Goal: Information Seeking & Learning: Check status

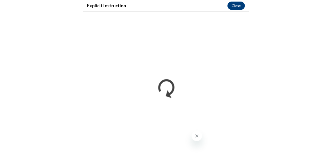
scroll to position [457, 0]
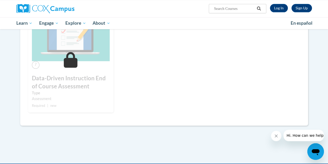
scroll to position [356, 0]
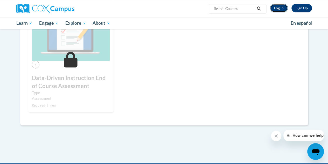
click at [277, 8] on link "Log In" at bounding box center [279, 8] width 18 height 8
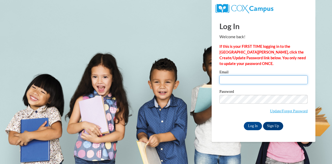
click at [242, 80] on input "Email" at bounding box center [264, 79] width 88 height 9
type input "Kih827@gmail.com"
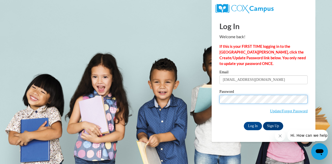
click at [244, 122] on input "Log In" at bounding box center [253, 126] width 18 height 8
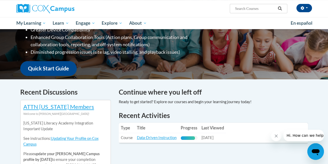
scroll to position [98, 0]
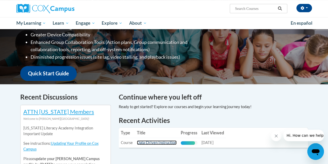
click at [159, 144] on link "Data-Driven Instruction" at bounding box center [157, 142] width 40 height 4
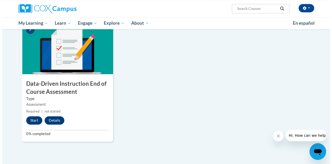
scroll to position [389, 0]
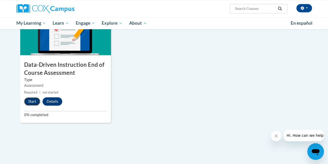
click at [35, 105] on button "Start" at bounding box center [32, 101] width 16 height 8
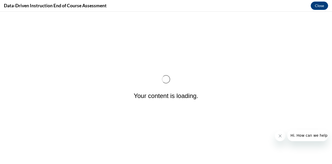
scroll to position [0, 0]
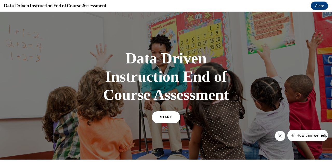
click at [163, 115] on link "START" at bounding box center [166, 117] width 28 height 12
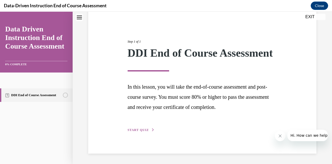
click at [143, 130] on span "START QUIZ" at bounding box center [138, 130] width 21 height 4
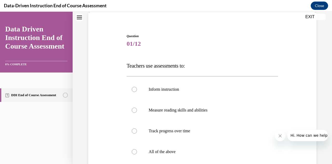
scroll to position [39, 0]
click at [155, 150] on p "All of the above" at bounding box center [207, 151] width 116 height 5
click at [137, 150] on input "All of the above" at bounding box center [134, 151] width 5 height 5
radio input "true"
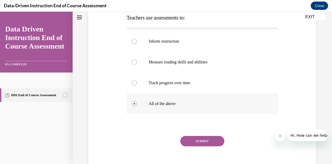
scroll to position [87, 0]
click at [190, 141] on button "SUBMIT" at bounding box center [202, 141] width 44 height 10
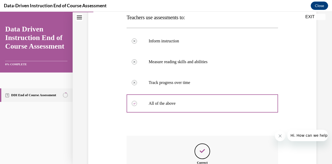
scroll to position [153, 0]
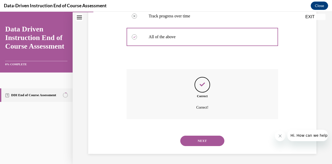
click at [192, 141] on button "NEXT" at bounding box center [202, 141] width 44 height 10
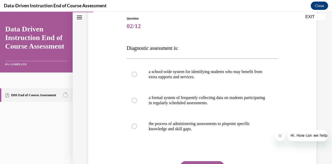
scroll to position [67, 0]
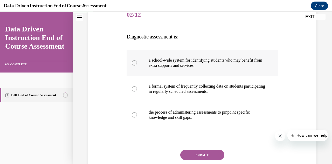
click at [180, 61] on p "a school-wide system for identifying students who may benefit from extra suppor…" at bounding box center [207, 63] width 116 height 10
click at [137, 61] on input "a school-wide system for identifying students who may benefit from extra suppor…" at bounding box center [134, 62] width 5 height 5
radio input "true"
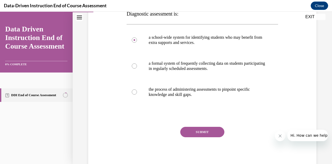
click at [191, 128] on button "SUBMIT" at bounding box center [202, 132] width 44 height 10
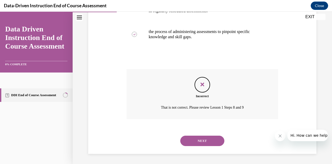
click at [195, 139] on button "NEXT" at bounding box center [202, 141] width 44 height 10
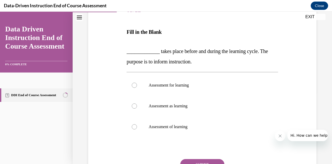
scroll to position [76, 0]
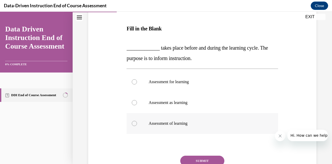
click at [187, 118] on label "Assessment of learning" at bounding box center [202, 123] width 151 height 21
click at [137, 121] on input "Assessment of learning" at bounding box center [134, 123] width 5 height 5
radio input "true"
click at [187, 105] on p "Assessment as learning" at bounding box center [207, 102] width 116 height 5
click at [137, 105] on input "Assessment as learning" at bounding box center [134, 102] width 5 height 5
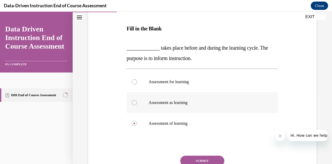
radio input "true"
click at [198, 156] on button "SUBMIT" at bounding box center [202, 160] width 44 height 10
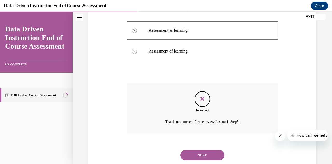
click at [194, 154] on button "NEXT" at bounding box center [202, 155] width 44 height 10
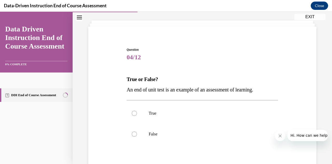
scroll to position [26, 0]
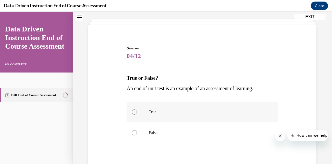
click at [165, 121] on label "True" at bounding box center [202, 111] width 151 height 21
click at [137, 114] on input "True" at bounding box center [134, 111] width 5 height 5
radio input "true"
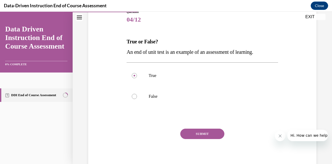
click at [187, 132] on button "SUBMIT" at bounding box center [202, 133] width 44 height 10
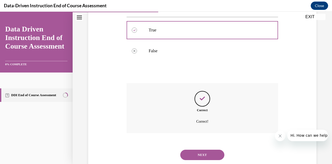
click at [192, 151] on button "NEXT" at bounding box center [202, 155] width 44 height 10
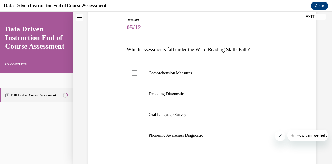
scroll to position [55, 0]
click at [173, 112] on p "Oral Language Survey" at bounding box center [207, 113] width 116 height 5
click at [137, 112] on input "Oral Language Survey" at bounding box center [134, 113] width 5 height 5
checkbox input "true"
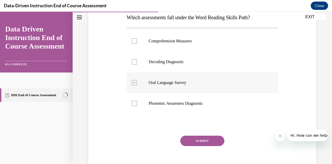
scroll to position [96, 0]
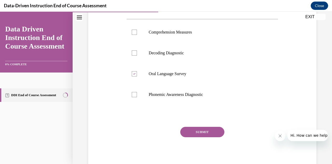
click at [188, 125] on div "Question 05/12 Which assessments fall under the Word Reading Skills Path? Compr…" at bounding box center [202, 73] width 151 height 193
click at [188, 130] on button "SUBMIT" at bounding box center [202, 132] width 44 height 10
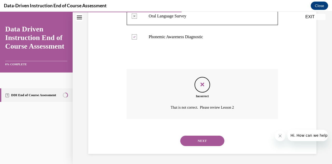
click at [195, 142] on button "NEXT" at bounding box center [202, 141] width 44 height 10
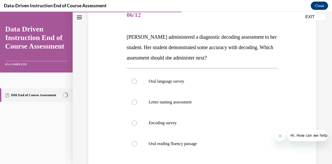
scroll to position [67, 0]
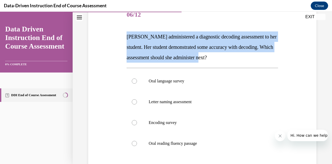
drag, startPoint x: 233, startPoint y: 58, endPoint x: 126, endPoint y: 33, distance: 109.1
click at [127, 33] on p "Mrs. Lee administered a diagnostic decoding assessment to her student. Her stud…" at bounding box center [202, 46] width 151 height 31
copy span "Mrs. Lee administered a diagnostic decoding assessment to her student. Her stud…"
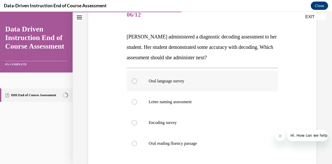
click at [168, 83] on label "Oral language survey" at bounding box center [202, 81] width 151 height 21
click at [137, 83] on input "Oral language survey" at bounding box center [134, 80] width 5 height 5
radio input "true"
click at [179, 140] on label "Oral reading fluency passage" at bounding box center [202, 143] width 151 height 21
click at [137, 141] on input "Oral reading fluency passage" at bounding box center [134, 143] width 5 height 5
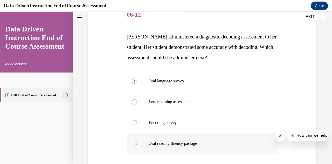
radio input "true"
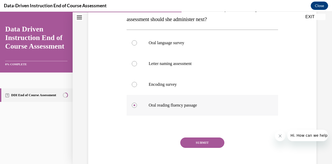
scroll to position [106, 0]
click at [193, 142] on button "SUBMIT" at bounding box center [202, 142] width 44 height 10
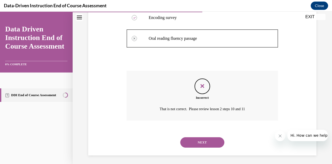
click at [193, 142] on button "NEXT" at bounding box center [202, 142] width 44 height 10
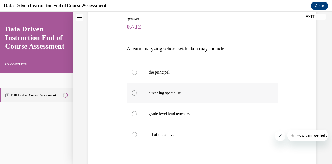
scroll to position [56, 0]
drag, startPoint x: 236, startPoint y: 48, endPoint x: 124, endPoint y: 50, distance: 111.6
click at [124, 50] on div "Question 07/12 A team analyzing school-wide data may include... the principal a…" at bounding box center [202, 105] width 231 height 208
click at [157, 135] on p "all of the above" at bounding box center [207, 134] width 116 height 5
click at [137, 135] on input "all of the above" at bounding box center [134, 134] width 5 height 5
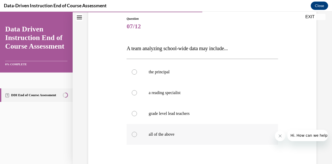
radio input "true"
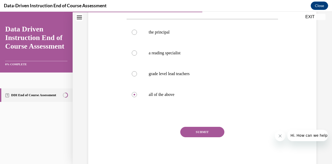
click at [191, 136] on button "SUBMIT" at bounding box center [202, 132] width 44 height 10
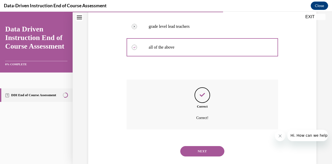
click at [195, 148] on button "NEXT" at bounding box center [202, 151] width 44 height 10
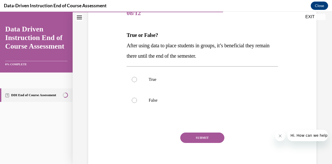
scroll to position [69, 0]
click at [164, 97] on p "False" at bounding box center [207, 99] width 116 height 5
click at [137, 97] on input "False" at bounding box center [134, 99] width 5 height 5
radio input "true"
click at [181, 132] on div "SUBMIT" at bounding box center [202, 145] width 151 height 26
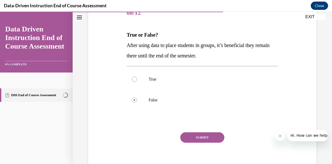
click at [187, 136] on button "SUBMIT" at bounding box center [202, 137] width 44 height 10
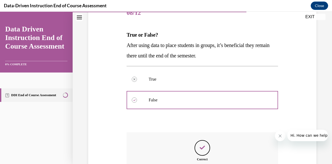
scroll to position [132, 0]
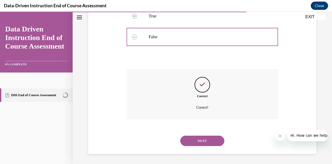
click at [195, 145] on button "NEXT" at bounding box center [202, 141] width 44 height 10
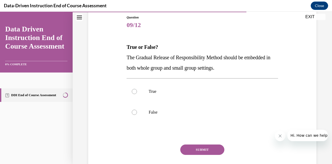
scroll to position [61, 0]
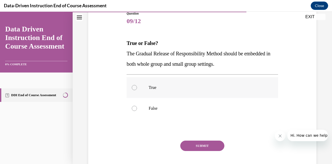
click at [155, 93] on label "True" at bounding box center [202, 87] width 151 height 21
click at [137, 90] on input "True" at bounding box center [134, 87] width 5 height 5
radio input "true"
click at [195, 143] on button "SUBMIT" at bounding box center [202, 145] width 44 height 10
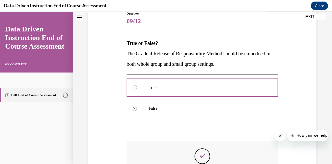
scroll to position [124, 0]
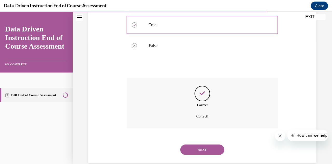
click at [194, 145] on button "NEXT" at bounding box center [202, 149] width 44 height 10
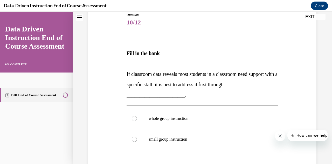
scroll to position [62, 0]
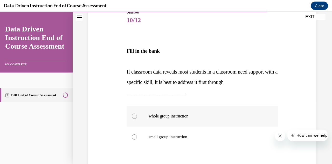
click at [173, 116] on p "whole group instruction" at bounding box center [207, 115] width 116 height 5
click at [137, 116] on input "whole group instruction" at bounding box center [134, 115] width 5 height 5
radio input "true"
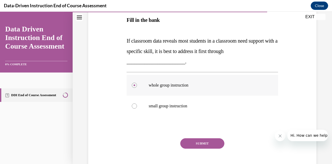
scroll to position [97, 0]
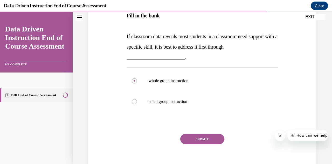
click at [197, 138] on button "SUBMIT" at bounding box center [202, 139] width 44 height 10
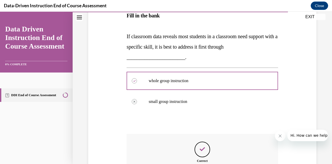
scroll to position [162, 0]
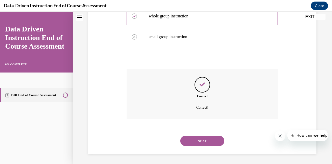
click at [194, 140] on button "NEXT" at bounding box center [202, 141] width 44 height 10
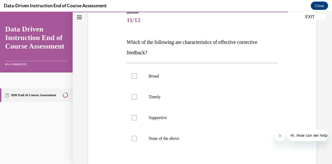
scroll to position [64, 0]
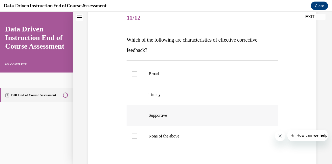
click at [162, 112] on label "Supportive" at bounding box center [202, 115] width 151 height 21
click at [137, 113] on input "Supportive" at bounding box center [134, 115] width 5 height 5
checkbox input "true"
click at [159, 86] on label "Timely" at bounding box center [202, 94] width 151 height 21
click at [137, 92] on input "Timely" at bounding box center [134, 94] width 5 height 5
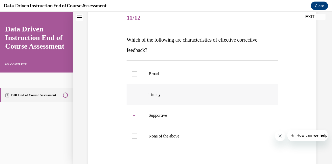
checkbox input "true"
click at [156, 70] on label "Broad" at bounding box center [202, 73] width 151 height 21
click at [137, 71] on input "Broad" at bounding box center [134, 73] width 5 height 5
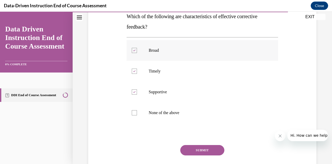
scroll to position [90, 0]
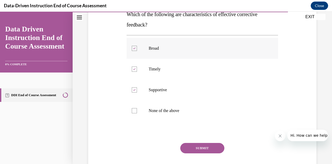
click at [153, 43] on label "Broad" at bounding box center [202, 48] width 151 height 21
click at [137, 46] on input "Broad" at bounding box center [134, 48] width 5 height 5
checkbox input "false"
click at [199, 142] on div "Question 11/12 Which of the following are characteristics of effective correcti…" at bounding box center [202, 83] width 151 height 203
click at [197, 146] on button "SUBMIT" at bounding box center [202, 148] width 44 height 10
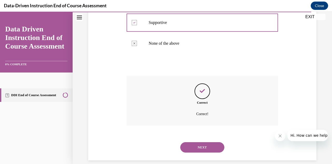
click at [196, 145] on button "NEXT" at bounding box center [202, 147] width 44 height 10
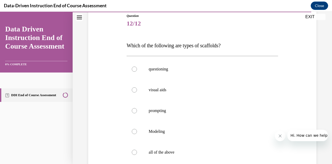
scroll to position [62, 0]
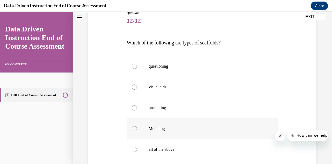
click at [162, 127] on p "Modeling" at bounding box center [207, 128] width 116 height 5
click at [137, 127] on input "Modeling" at bounding box center [134, 128] width 5 height 5
radio input "true"
click at [161, 110] on label "prompting" at bounding box center [202, 107] width 151 height 21
click at [137, 110] on input "prompting" at bounding box center [134, 107] width 5 height 5
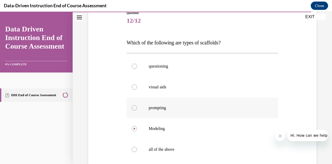
radio input "true"
click at [162, 150] on p "all of the above" at bounding box center [207, 149] width 116 height 5
click at [137, 150] on input "all of the above" at bounding box center [134, 149] width 5 height 5
radio input "true"
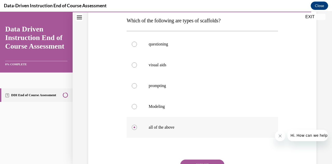
scroll to position [84, 0]
click at [188, 161] on button "SUBMIT" at bounding box center [202, 164] width 44 height 10
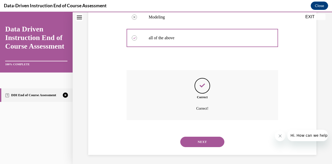
scroll to position [173, 0]
click at [201, 138] on button "NEXT" at bounding box center [202, 141] width 44 height 10
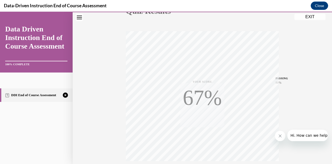
scroll to position [114, 0]
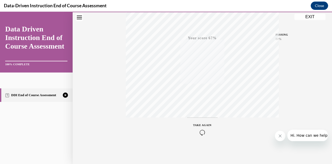
click at [202, 125] on span "TAKE AGAIN" at bounding box center [202, 125] width 18 height 3
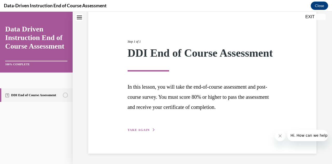
click at [145, 130] on span "TAKE AGAIN" at bounding box center [139, 130] width 22 height 4
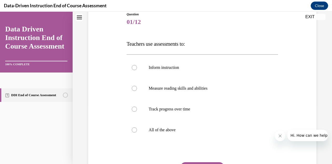
scroll to position [62, 0]
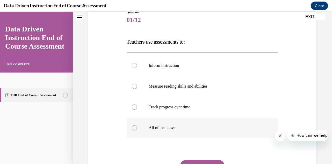
click at [152, 125] on p "All of the above" at bounding box center [207, 127] width 116 height 5
click at [137, 125] on input "All of the above" at bounding box center [134, 127] width 5 height 5
radio input "true"
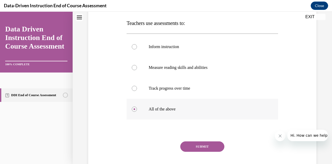
scroll to position [84, 0]
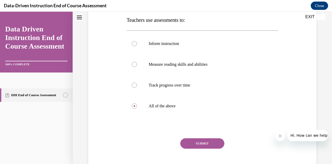
click at [190, 141] on button "SUBMIT" at bounding box center [202, 143] width 44 height 10
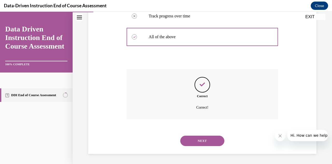
click at [200, 139] on button "NEXT" at bounding box center [202, 141] width 44 height 10
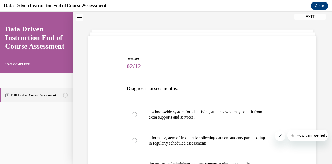
scroll to position [77, 0]
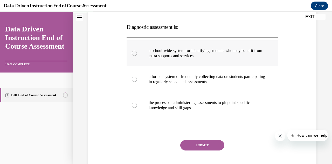
click at [184, 53] on p "a school-wide system for identifying students who may benefit from extra suppor…" at bounding box center [207, 53] width 116 height 10
click at [137, 53] on input "a school-wide system for identifying students who may benefit from extra suppor…" at bounding box center [134, 53] width 5 height 5
radio input "true"
drag, startPoint x: 193, startPoint y: 31, endPoint x: 125, endPoint y: 24, distance: 68.1
click at [125, 24] on div "Question 02/12 Diagnostic assessment is: a school-wide system for identifying s…" at bounding box center [202, 84] width 154 height 195
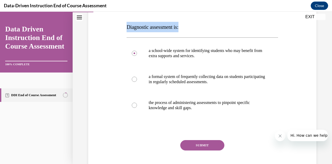
copy span "Diagnostic assessment is:"
click at [176, 103] on p "the process of administering assessments to pinpoint specific knowledge and ski…" at bounding box center [207, 105] width 116 height 10
click at [137, 103] on input "the process of administering assessments to pinpoint specific knowledge and ski…" at bounding box center [134, 105] width 5 height 5
radio input "true"
click at [193, 146] on button "SUBMIT" at bounding box center [202, 145] width 44 height 10
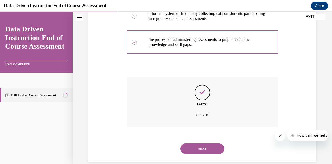
click at [201, 150] on button "NEXT" at bounding box center [202, 148] width 44 height 10
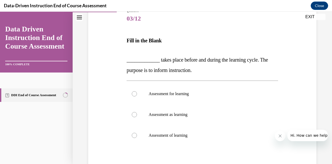
scroll to position [64, 0]
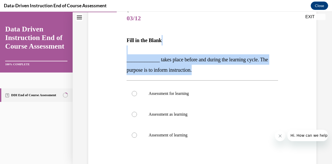
drag, startPoint x: 197, startPoint y: 71, endPoint x: 137, endPoint y: 50, distance: 63.5
click at [137, 50] on div "Fill in the Blank _____________ takes place before and during the learning cycl…" at bounding box center [202, 55] width 151 height 40
copy div "_____________ takes place before and during the learning cycle. The purpose is …"
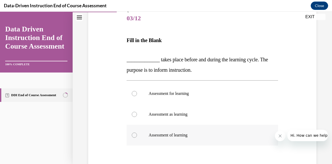
click at [152, 134] on p "Assessment of learning" at bounding box center [207, 134] width 116 height 5
click at [137, 134] on input "Assessment of learning" at bounding box center [134, 134] width 5 height 5
radio input "true"
click at [163, 85] on label "Assessment for learning" at bounding box center [202, 93] width 151 height 21
click at [137, 91] on input "Assessment for learning" at bounding box center [134, 93] width 5 height 5
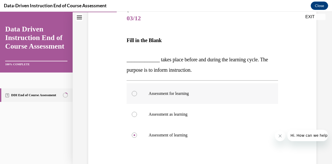
radio input "true"
click at [160, 91] on p "Assessment for learning" at bounding box center [207, 93] width 116 height 5
click at [137, 91] on input "Assessment for learning" at bounding box center [134, 93] width 5 height 5
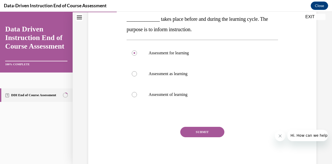
click at [208, 129] on button "SUBMIT" at bounding box center [202, 132] width 44 height 10
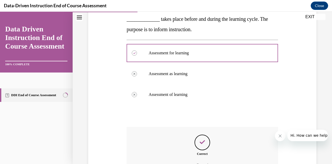
scroll to position [162, 0]
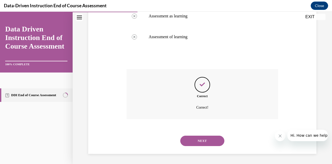
click at [199, 138] on button "NEXT" at bounding box center [202, 141] width 44 height 10
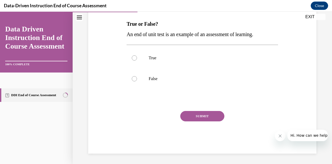
scroll to position [16, 0]
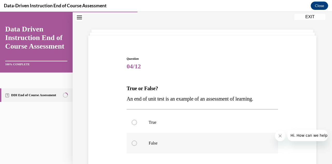
click at [184, 143] on p "False" at bounding box center [207, 142] width 116 height 5
click at [137, 143] on input "False" at bounding box center [134, 142] width 5 height 5
radio input "true"
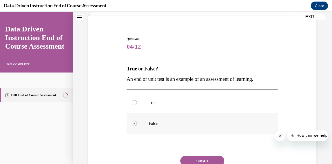
scroll to position [58, 0]
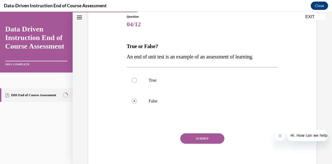
click at [185, 142] on button "SUBMIT" at bounding box center [202, 138] width 44 height 10
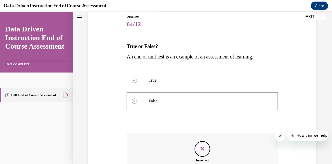
scroll to position [111, 0]
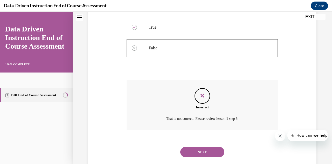
click at [202, 152] on button "NEXT" at bounding box center [202, 152] width 44 height 10
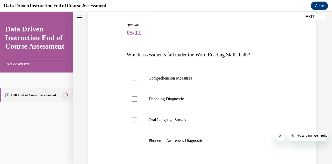
scroll to position [50, 0]
click at [177, 121] on p "Oral Language Survey" at bounding box center [207, 119] width 116 height 5
click at [137, 121] on input "Oral Language Survey" at bounding box center [134, 119] width 5 height 5
checkbox input "true"
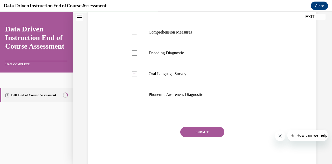
click at [192, 127] on button "SUBMIT" at bounding box center [202, 132] width 44 height 10
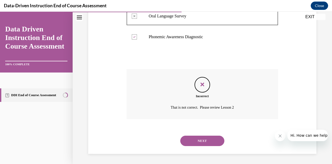
click at [194, 139] on button "NEXT" at bounding box center [202, 141] width 44 height 10
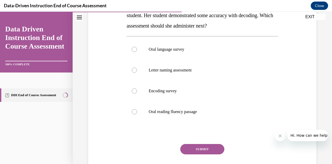
scroll to position [99, 0]
click at [190, 121] on label "Oral reading fluency passage" at bounding box center [202, 111] width 151 height 21
click at [137, 114] on input "Oral reading fluency passage" at bounding box center [134, 111] width 5 height 5
radio input "true"
click at [193, 150] on button "SUBMIT" at bounding box center [202, 149] width 44 height 10
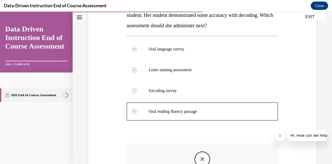
click at [193, 150] on div "Question 06/12 Mrs. Lee administered a diagnostic decoding assessment to her st…" at bounding box center [202, 100] width 151 height 255
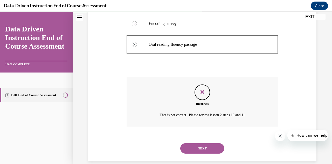
click at [193, 147] on button "NEXT" at bounding box center [202, 148] width 44 height 10
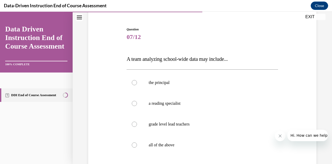
scroll to position [45, 0]
click at [188, 142] on label "all of the above" at bounding box center [202, 145] width 151 height 21
click at [137, 143] on input "all of the above" at bounding box center [134, 145] width 5 height 5
radio input "true"
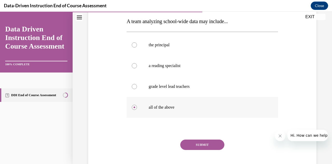
scroll to position [83, 0]
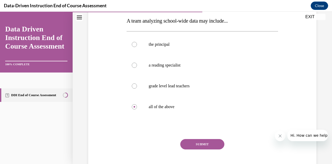
click at [188, 141] on button "SUBMIT" at bounding box center [202, 144] width 44 height 10
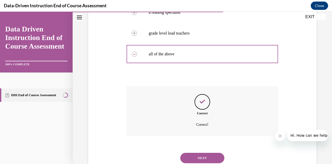
scroll to position [137, 0]
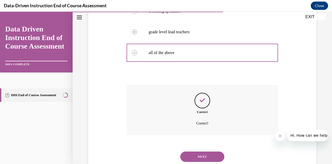
click at [202, 155] on button "NEXT" at bounding box center [202, 156] width 44 height 10
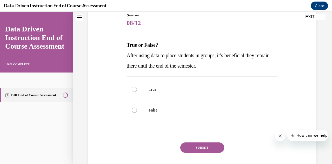
scroll to position [56, 0]
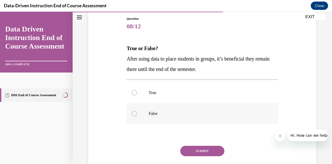
click at [155, 112] on p "False" at bounding box center [207, 113] width 116 height 5
click at [137, 112] on input "False" at bounding box center [134, 113] width 5 height 5
radio input "true"
click at [205, 153] on button "SUBMIT" at bounding box center [202, 151] width 44 height 10
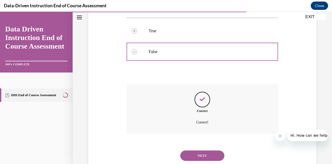
scroll to position [119, 0]
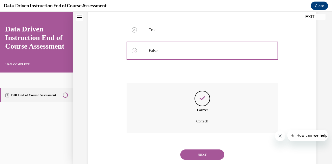
click at [199, 150] on button "NEXT" at bounding box center [202, 154] width 44 height 10
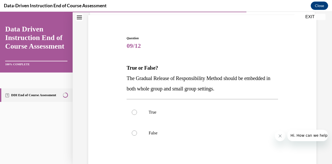
scroll to position [37, 0]
click at [168, 135] on label "False" at bounding box center [202, 132] width 151 height 21
click at [137, 135] on input "False" at bounding box center [134, 132] width 5 height 5
radio input "true"
click at [160, 119] on label "True" at bounding box center [202, 111] width 151 height 21
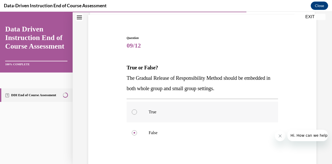
click at [137, 114] on input "True" at bounding box center [134, 111] width 5 height 5
radio input "true"
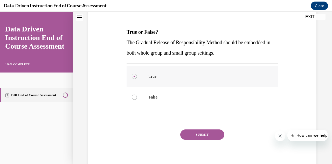
scroll to position [73, 0]
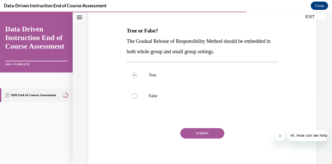
click at [192, 133] on button "SUBMIT" at bounding box center [202, 133] width 44 height 10
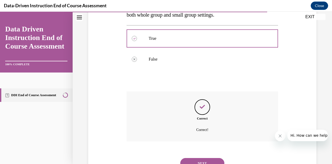
scroll to position [111, 0]
click at [199, 159] on button "NEXT" at bounding box center [202, 162] width 44 height 10
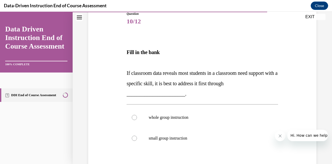
scroll to position [61, 0]
click at [165, 117] on p "whole group instruction" at bounding box center [207, 116] width 116 height 5
click at [137, 117] on input "whole group instruction" at bounding box center [134, 116] width 5 height 5
radio input "true"
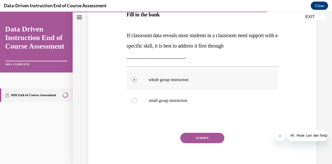
scroll to position [100, 0]
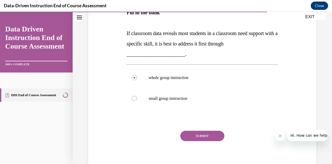
click at [185, 135] on button "SUBMIT" at bounding box center [202, 136] width 44 height 10
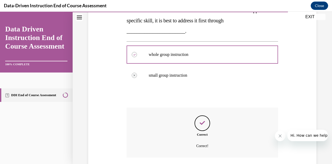
scroll to position [124, 0]
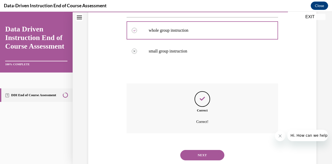
click at [194, 153] on button "NEXT" at bounding box center [202, 155] width 44 height 10
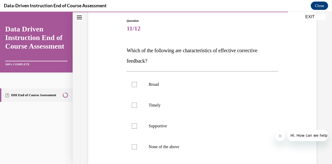
scroll to position [53, 0]
click at [159, 127] on p "Supportive" at bounding box center [207, 126] width 116 height 5
click at [137, 127] on input "Supportive" at bounding box center [134, 126] width 5 height 5
checkbox input "true"
click at [153, 103] on label "Timely" at bounding box center [202, 105] width 151 height 21
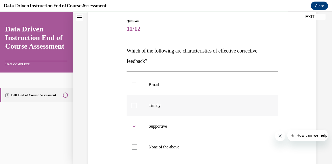
click at [137, 103] on input "Timely" at bounding box center [134, 105] width 5 height 5
checkbox input "true"
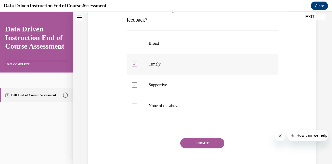
scroll to position [94, 0]
click at [186, 142] on button "SUBMIT" at bounding box center [202, 143] width 44 height 10
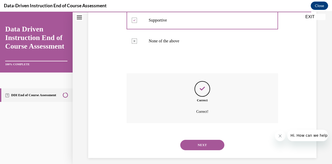
click at [195, 143] on button "NEXT" at bounding box center [202, 145] width 44 height 10
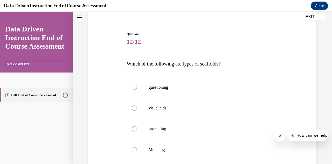
scroll to position [41, 0]
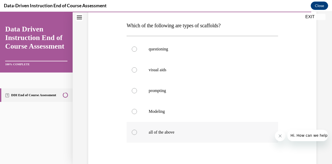
click at [186, 137] on label "all of the above" at bounding box center [202, 132] width 151 height 21
click at [137, 135] on input "all of the above" at bounding box center [134, 132] width 5 height 5
radio input "true"
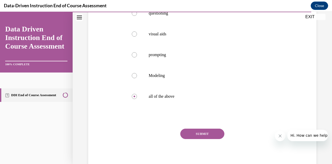
click at [186, 137] on button "SUBMIT" at bounding box center [202, 133] width 44 height 10
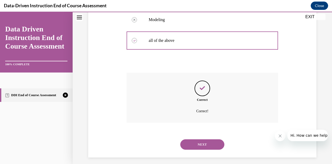
scroll to position [171, 0]
click at [187, 139] on button "NEXT" at bounding box center [202, 144] width 44 height 10
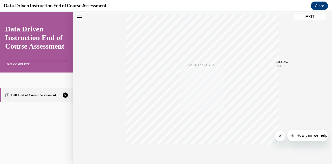
scroll to position [114, 0]
click at [195, 131] on icon "button" at bounding box center [202, 133] width 18 height 6
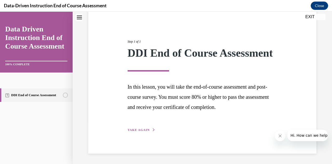
click at [143, 136] on div "Step 1 of 1 DDI End of Course Assessment In this lesson, you will take the end-…" at bounding box center [202, 79] width 228 height 147
click at [141, 132] on button "TAKE AGAIN" at bounding box center [142, 129] width 28 height 5
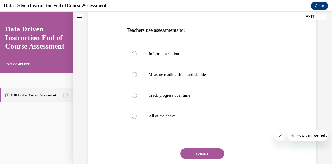
scroll to position [75, 0]
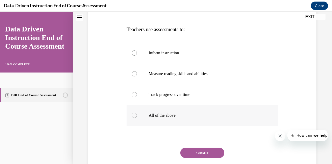
click at [147, 107] on label "All of the above" at bounding box center [202, 115] width 151 height 21
click at [137, 113] on input "All of the above" at bounding box center [134, 115] width 5 height 5
radio input "true"
click at [196, 151] on button "SUBMIT" at bounding box center [202, 152] width 44 height 10
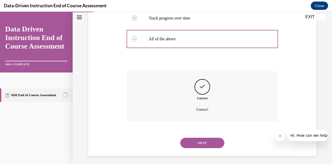
click at [194, 146] on button "NEXT" at bounding box center [202, 143] width 44 height 10
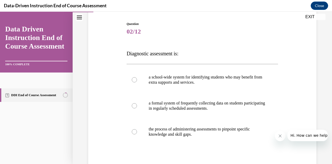
scroll to position [55, 0]
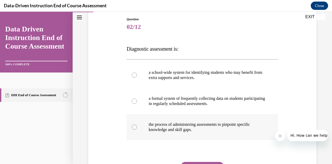
click at [213, 122] on p "the process of administering assessments to pinpoint specific knowledge and ski…" at bounding box center [207, 127] width 116 height 10
click at [137, 124] on input "the process of administering assessments to pinpoint specific knowledge and ski…" at bounding box center [134, 126] width 5 height 5
radio input "true"
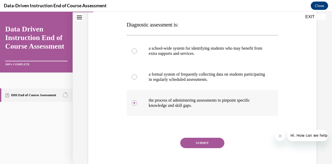
scroll to position [80, 0]
click at [197, 138] on button "SUBMIT" at bounding box center [202, 142] width 44 height 10
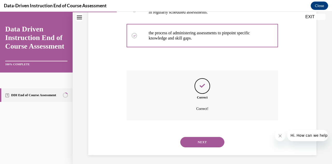
click at [203, 144] on button "NEXT" at bounding box center [202, 142] width 44 height 10
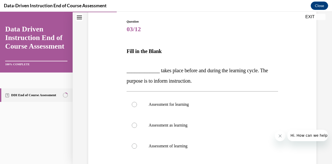
scroll to position [53, 0]
drag, startPoint x: 199, startPoint y: 84, endPoint x: 140, endPoint y: 60, distance: 63.6
click at [140, 60] on div "Fill in the Blank _____________ takes place before and during the learning cycl…" at bounding box center [202, 65] width 151 height 40
click at [162, 109] on label "Assessment for learning" at bounding box center [202, 103] width 151 height 21
click at [137, 106] on input "Assessment for learning" at bounding box center [134, 103] width 5 height 5
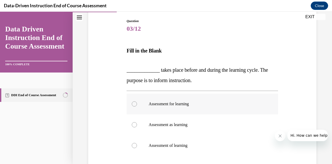
radio input "true"
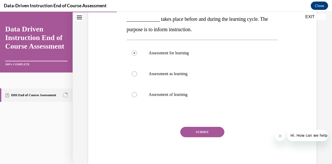
click at [191, 136] on button "SUBMIT" at bounding box center [202, 132] width 44 height 10
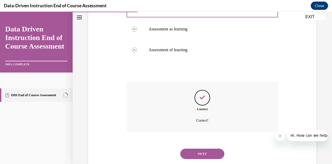
click at [193, 156] on button "NEXT" at bounding box center [202, 153] width 44 height 10
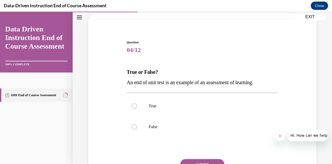
scroll to position [32, 0]
drag, startPoint x: 269, startPoint y: 82, endPoint x: 124, endPoint y: 81, distance: 145.4
click at [124, 81] on div "Question 04/12 True or False? An end of unit test is an example of an assessmen…" at bounding box center [202, 112] width 231 height 177
copy span "An end of unit test is an example of an assessment of learning."
click at [154, 98] on label "True" at bounding box center [202, 105] width 151 height 21
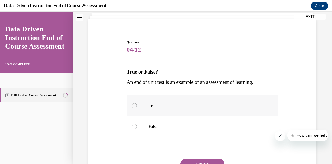
click at [137, 103] on input "True" at bounding box center [134, 105] width 5 height 5
radio input "true"
click at [208, 160] on button "SUBMIT" at bounding box center [202, 164] width 44 height 10
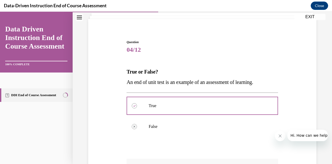
scroll to position [96, 0]
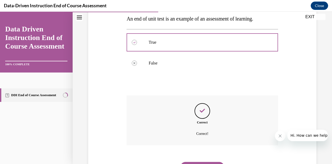
click at [203, 160] on div "NEXT" at bounding box center [202, 167] width 151 height 21
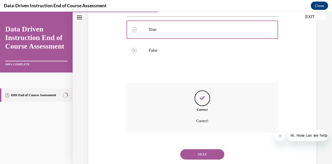
click at [201, 157] on button "NEXT" at bounding box center [202, 154] width 44 height 10
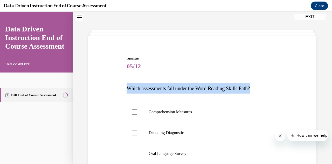
drag, startPoint x: 265, startPoint y: 92, endPoint x: 124, endPoint y: 87, distance: 141.6
click at [124, 87] on div "Question 05/12 Which assessments fall under the Word Reading Skills Path? Compr…" at bounding box center [202, 145] width 231 height 208
copy span "Which assessments fall under the Word Reading Skills Path?"
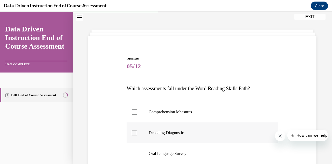
click at [158, 131] on p "Decoding Diagnostic" at bounding box center [207, 132] width 116 height 5
click at [137, 131] on input "Decoding Diagnostic" at bounding box center [134, 132] width 5 height 5
checkbox input "true"
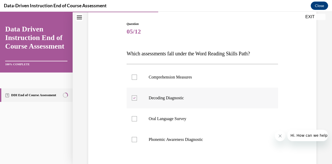
scroll to position [51, 0]
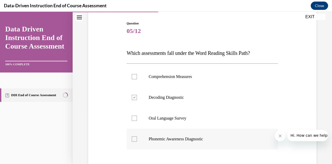
click at [159, 137] on p "Phonemic Awareness Diagnostic" at bounding box center [207, 138] width 116 height 5
click at [137, 137] on input "Phonemic Awareness Diagnostic" at bounding box center [134, 138] width 5 height 5
checkbox input "true"
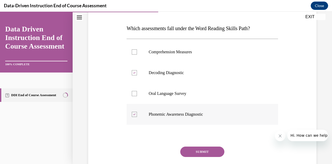
scroll to position [81, 0]
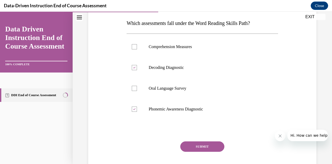
click at [192, 146] on button "SUBMIT" at bounding box center [202, 146] width 44 height 10
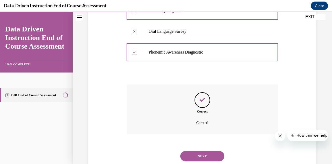
click at [194, 152] on button "NEXT" at bounding box center [202, 156] width 44 height 10
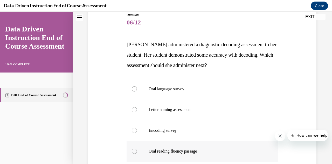
click at [194, 152] on p "Oral reading fluency passage" at bounding box center [207, 150] width 116 height 5
click at [137, 152] on input "Oral reading fluency passage" at bounding box center [134, 150] width 5 height 5
radio input "true"
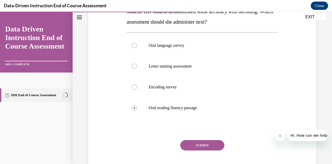
scroll to position [103, 0]
click at [194, 148] on button "SUBMIT" at bounding box center [202, 145] width 44 height 10
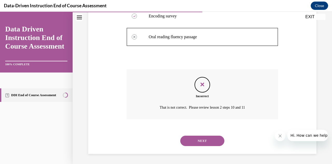
click at [192, 140] on button "NEXT" at bounding box center [202, 141] width 44 height 10
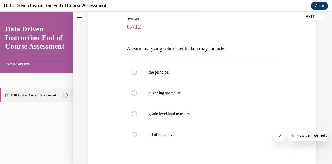
scroll to position [56, 0]
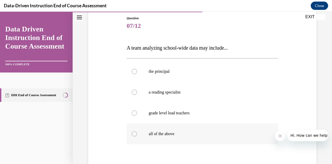
click at [186, 133] on p "all of the above" at bounding box center [207, 133] width 116 height 5
click at [137, 133] on input "all of the above" at bounding box center [134, 133] width 5 height 5
radio input "true"
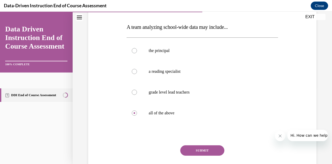
click at [190, 147] on button "SUBMIT" at bounding box center [202, 150] width 44 height 10
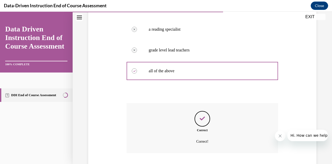
scroll to position [130, 0]
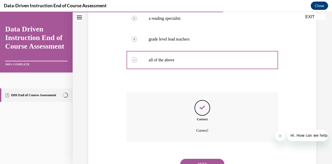
click at [186, 160] on button "NEXT" at bounding box center [202, 164] width 44 height 10
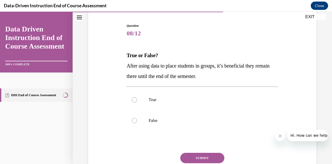
scroll to position [56, 0]
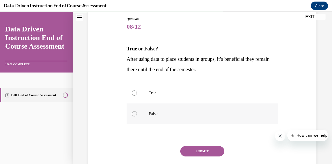
click at [177, 110] on label "False" at bounding box center [202, 113] width 151 height 21
click at [137, 111] on input "False" at bounding box center [134, 113] width 5 height 5
radio input "true"
click at [200, 148] on button "SUBMIT" at bounding box center [202, 151] width 44 height 10
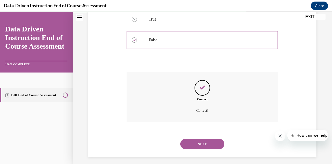
click at [195, 147] on button "NEXT" at bounding box center [202, 144] width 44 height 10
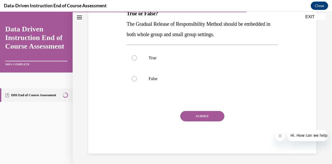
scroll to position [16, 0]
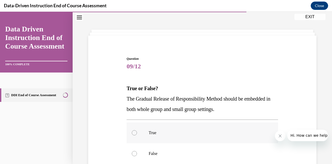
click at [147, 133] on label "True" at bounding box center [202, 132] width 151 height 21
click at [137, 133] on input "True" at bounding box center [134, 132] width 5 height 5
radio input "true"
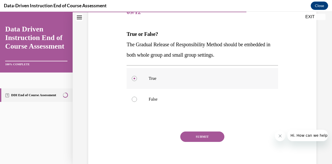
scroll to position [71, 0]
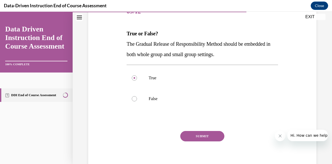
click at [186, 136] on button "SUBMIT" at bounding box center [202, 136] width 44 height 10
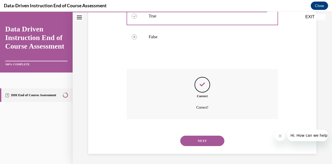
click at [187, 137] on button "NEXT" at bounding box center [202, 141] width 44 height 10
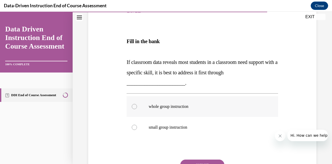
scroll to position [72, 0]
click at [177, 108] on p "whole group instruction" at bounding box center [207, 106] width 116 height 5
click at [137, 108] on input "whole group instruction" at bounding box center [134, 106] width 5 height 5
radio input "true"
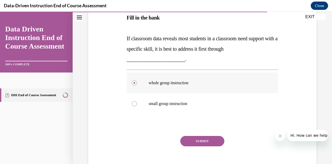
scroll to position [96, 0]
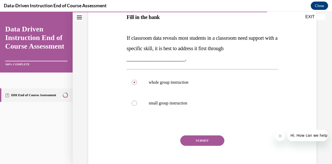
click at [182, 134] on div "Question 10/12 Fill in the bank If classroom data reveals most students in a cl…" at bounding box center [202, 76] width 151 height 201
click at [183, 137] on button "SUBMIT" at bounding box center [202, 140] width 44 height 10
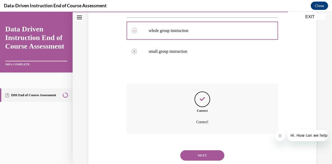
scroll to position [148, 0]
click at [194, 152] on button "NEXT" at bounding box center [202, 155] width 44 height 10
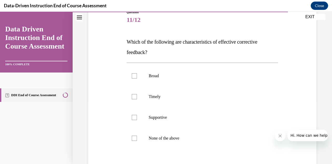
scroll to position [66, 0]
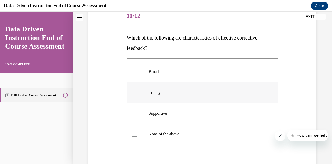
click at [175, 92] on p "Timely" at bounding box center [207, 92] width 116 height 5
click at [137, 92] on input "Timely" at bounding box center [134, 92] width 5 height 5
checkbox input "true"
click at [170, 109] on label "Supportive" at bounding box center [202, 113] width 151 height 21
click at [137, 111] on input "Supportive" at bounding box center [134, 113] width 5 height 5
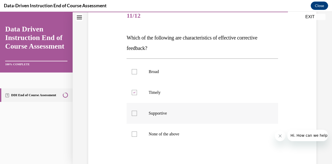
checkbox input "true"
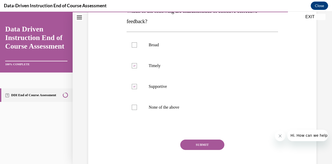
click at [193, 140] on button "SUBMIT" at bounding box center [202, 144] width 44 height 10
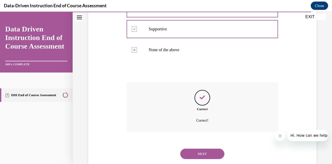
scroll to position [151, 0]
click at [194, 150] on button "NEXT" at bounding box center [202, 153] width 44 height 10
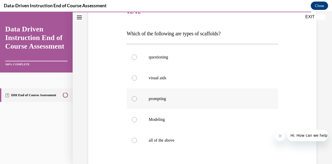
scroll to position [71, 0]
drag, startPoint x: 242, startPoint y: 33, endPoint x: 153, endPoint y: 35, distance: 88.5
click at [153, 35] on p "Which of the following are types of scaffolds?" at bounding box center [202, 33] width 151 height 10
click at [157, 141] on p "all of the above" at bounding box center [207, 139] width 116 height 5
click at [137, 141] on input "all of the above" at bounding box center [134, 139] width 5 height 5
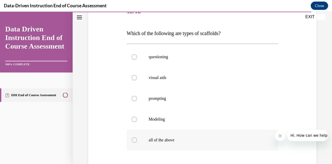
radio input "true"
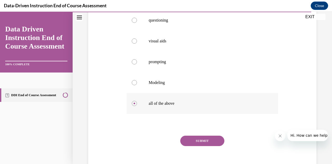
scroll to position [116, 0]
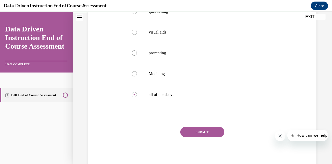
click at [187, 137] on div "SUBMIT NEXT" at bounding box center [202, 148] width 151 height 43
click at [187, 135] on button "SUBMIT" at bounding box center [202, 132] width 44 height 10
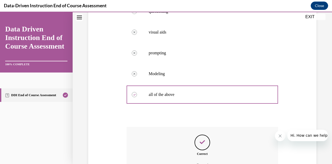
scroll to position [174, 0]
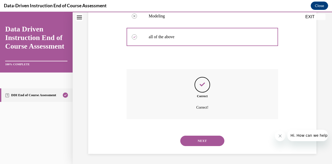
click at [188, 142] on button "NEXT" at bounding box center [202, 141] width 44 height 10
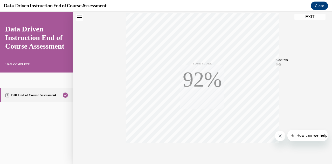
scroll to position [114, 0]
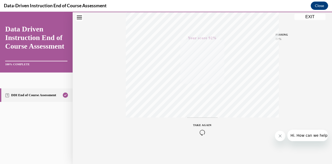
click at [312, 16] on button "EXIT" at bounding box center [310, 17] width 31 height 6
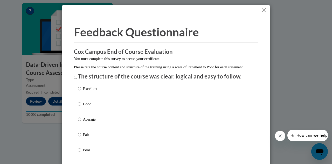
click at [85, 91] on p "Excellent" at bounding box center [90, 89] width 14 height 6
click at [81, 91] on input "Excellent" at bounding box center [79, 89] width 3 height 6
radio input "true"
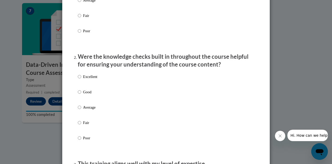
scroll to position [119, 0]
click at [83, 79] on p "Excellent" at bounding box center [90, 76] width 14 height 6
click at [81, 79] on input "Excellent" at bounding box center [79, 76] width 3 height 6
radio input "true"
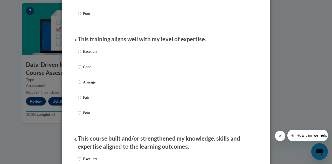
scroll to position [246, 0]
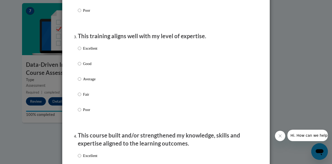
click at [84, 51] on p "Excellent" at bounding box center [90, 48] width 14 height 6
click at [81, 51] on input "Excellent" at bounding box center [79, 48] width 3 height 6
radio input "true"
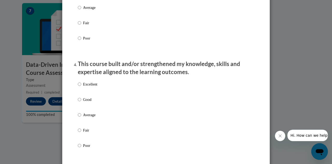
scroll to position [320, 0]
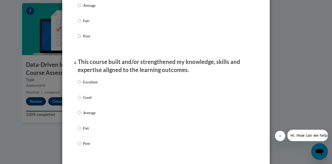
click at [87, 79] on li "This course built and/or strengthened my knowledge, skills and expertise aligne…" at bounding box center [166, 109] width 177 height 103
click at [86, 83] on div "Excellent Good Average Fair Poor" at bounding box center [87, 117] width 19 height 80
click at [85, 85] on p "Excellent" at bounding box center [90, 82] width 14 height 6
click at [81, 85] on input "Excellent" at bounding box center [79, 82] width 3 height 6
radio input "true"
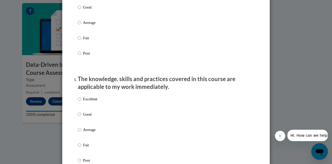
scroll to position [410, 0]
click at [87, 101] on p "Excellent" at bounding box center [90, 99] width 14 height 6
click at [81, 101] on input "Excellent" at bounding box center [79, 99] width 3 height 6
radio input "true"
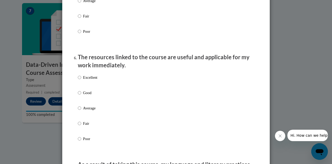
scroll to position [539, 0]
click at [87, 80] on p "Excellent" at bounding box center [90, 77] width 14 height 6
click at [81, 80] on input "Excellent" at bounding box center [79, 77] width 3 height 6
radio input "true"
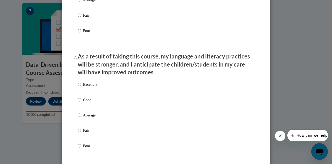
scroll to position [649, 0]
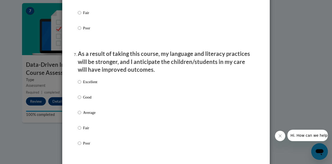
click at [87, 82] on div "Excellent Good Average Fair Poor" at bounding box center [87, 116] width 19 height 80
click at [86, 85] on p "Excellent" at bounding box center [90, 82] width 14 height 6
click at [81, 85] on input "Excellent" at bounding box center [79, 82] width 3 height 6
radio input "true"
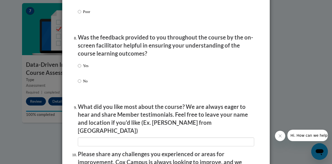
scroll to position [782, 0]
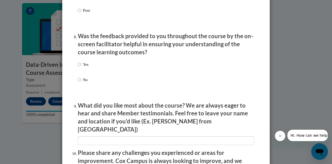
click at [83, 67] on p "Yes" at bounding box center [85, 65] width 5 height 6
click at [81, 67] on input "Yes" at bounding box center [79, 65] width 3 height 6
radio input "true"
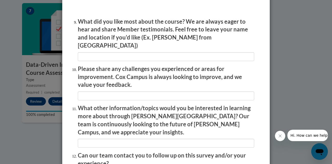
scroll to position [916, 0]
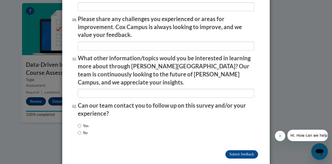
click at [84, 123] on label "Yes" at bounding box center [83, 126] width 11 height 6
click at [81, 123] on input "Yes" at bounding box center [79, 126] width 3 height 6
radio input "true"
click at [245, 150] on input "Submit feedback" at bounding box center [242, 154] width 33 height 8
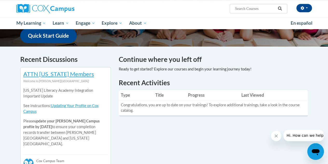
scroll to position [132, 0]
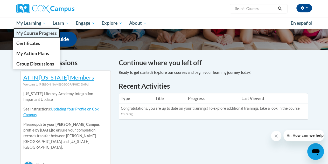
click at [41, 35] on span "My Course Progress" at bounding box center [36, 32] width 40 height 5
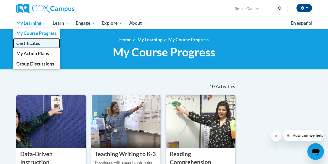
click at [49, 44] on link "Certificates" at bounding box center [36, 43] width 47 height 10
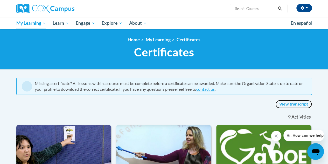
click at [298, 106] on link "View transcript" at bounding box center [294, 104] width 37 height 8
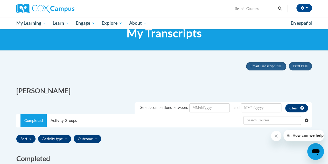
scroll to position [13, 0]
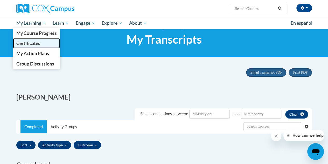
click at [40, 42] on span "Certificates" at bounding box center [28, 42] width 24 height 5
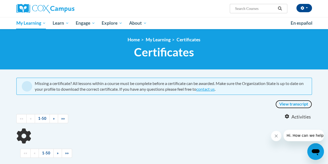
click at [294, 103] on link "View transcript" at bounding box center [294, 104] width 37 height 8
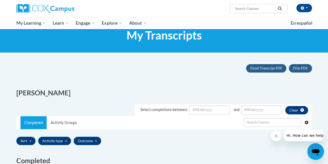
scroll to position [17, 0]
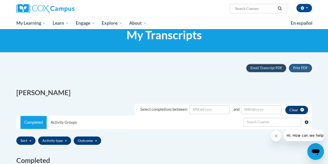
drag, startPoint x: 259, startPoint y: 67, endPoint x: 254, endPoint y: 87, distance: 20.8
click at [296, 70] on span "Print PDF" at bounding box center [300, 68] width 15 height 4
